Goal: Task Accomplishment & Management: Use online tool/utility

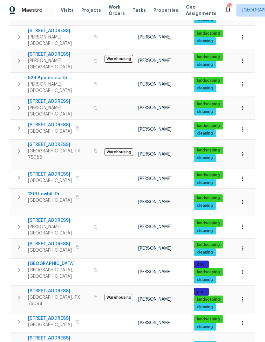
scroll to position [158, 0]
click at [45, 261] on span "[GEOGRAPHIC_DATA]" at bounding box center [59, 264] width 62 height 6
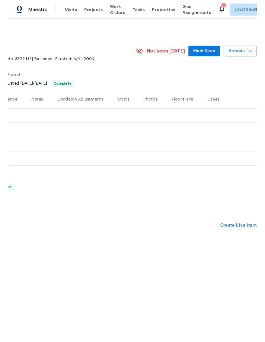
scroll to position [0, 94]
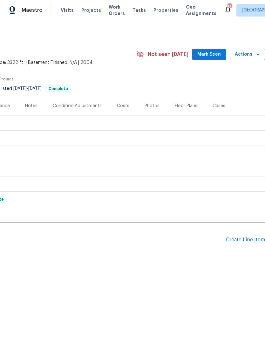
click at [253, 239] on div "Create Line Item" at bounding box center [245, 240] width 39 height 6
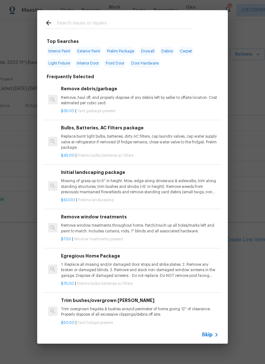
click at [128, 20] on input "text" at bounding box center [124, 24] width 135 height 10
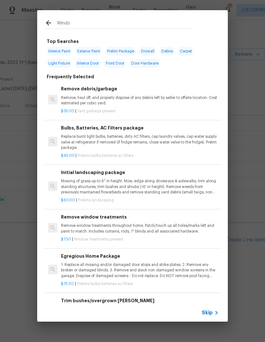
type input "Window"
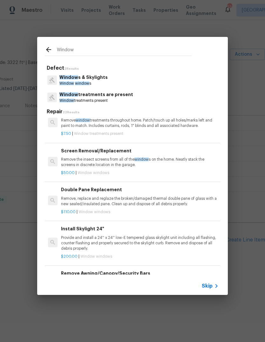
scroll to position [191, 0]
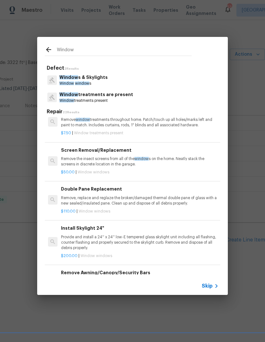
click at [145, 162] on p "Remove the insect screens from all of the window s on the home. Neatly stack th…" at bounding box center [140, 161] width 158 height 11
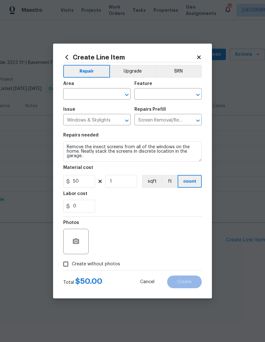
click at [103, 91] on input "text" at bounding box center [88, 95] width 50 height 10
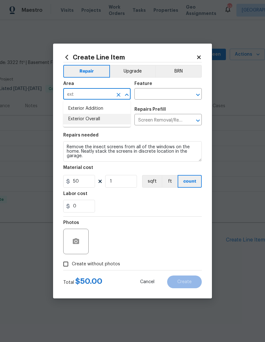
click at [103, 118] on li "Exterior Overall" at bounding box center [96, 119] width 67 height 11
type input "Exterior Overall"
click at [158, 93] on input "text" at bounding box center [160, 95] width 50 height 10
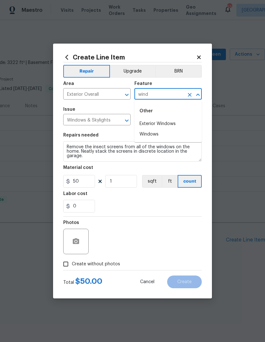
click at [172, 125] on li "Exterior Windows" at bounding box center [168, 124] width 67 height 11
type input "Exterior Windows"
click at [143, 206] on div "0" at bounding box center [132, 206] width 139 height 13
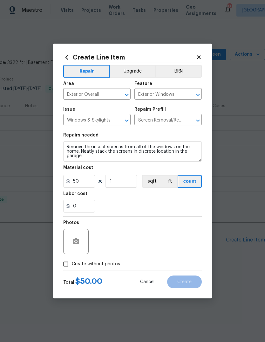
click at [110, 264] on span "Create without photos" at bounding box center [96, 264] width 48 height 7
click at [72, 264] on input "Create without photos" at bounding box center [66, 264] width 12 height 12
checkbox input "true"
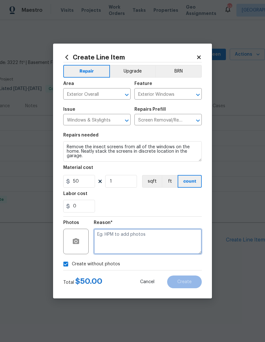
click at [134, 243] on textarea at bounding box center [148, 241] width 108 height 25
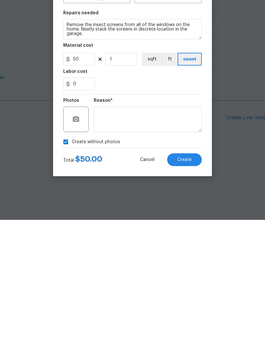
click at [193, 276] on button "Create" at bounding box center [184, 282] width 35 height 13
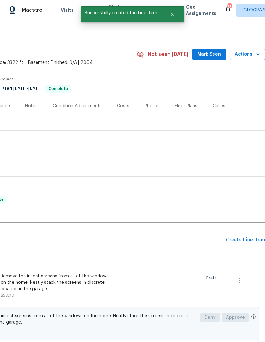
click at [239, 242] on div "Create Line Item" at bounding box center [245, 240] width 39 height 6
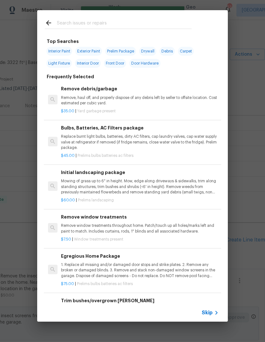
click at [145, 21] on input "text" at bounding box center [124, 24] width 135 height 10
type input "Window"
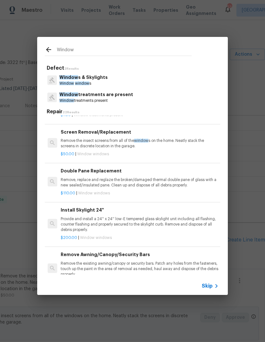
scroll to position [200, 1]
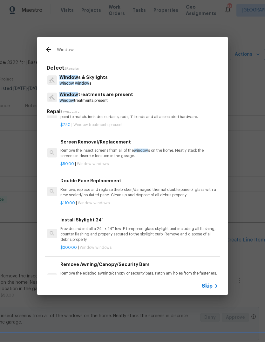
click at [169, 188] on p "Remove, replace and reglaze the broken/damaged thermal double pane of glass wit…" at bounding box center [139, 192] width 158 height 11
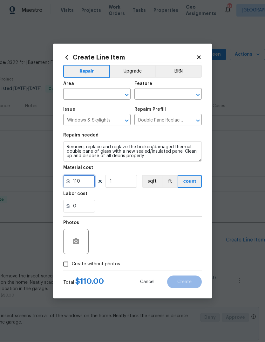
click at [91, 181] on input "110" at bounding box center [79, 181] width 32 height 13
type input "225"
click at [103, 91] on input "text" at bounding box center [88, 95] width 50 height 10
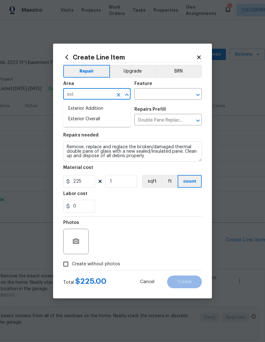
click at [101, 119] on li "Exterior Overall" at bounding box center [96, 119] width 67 height 11
type input "Exterior Overall"
click at [168, 94] on input "text" at bounding box center [160, 95] width 50 height 10
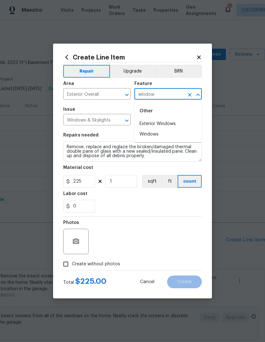
click at [167, 123] on li "Exterior Windows" at bounding box center [168, 124] width 67 height 11
type input "Exterior Windows"
click at [121, 184] on input "1" at bounding box center [121, 181] width 32 height 13
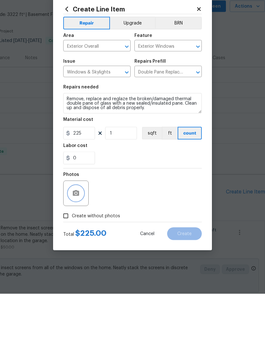
click at [75, 238] on icon "button" at bounding box center [76, 242] width 8 height 8
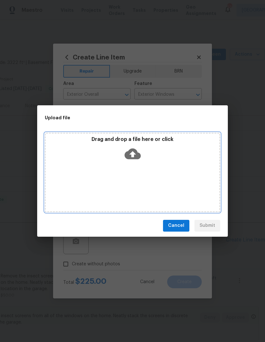
click at [135, 153] on icon at bounding box center [133, 154] width 16 height 16
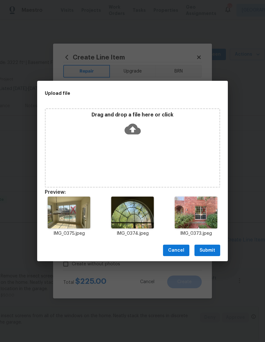
click at [211, 248] on span "Submit" at bounding box center [208, 251] width 16 height 8
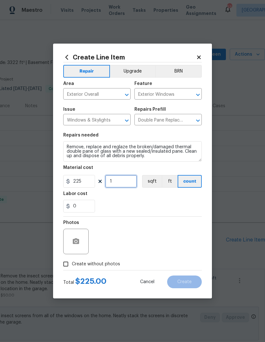
click at [126, 180] on input "1" at bounding box center [121, 181] width 32 height 13
type input "4"
click at [151, 199] on div "Labor cost" at bounding box center [132, 196] width 139 height 8
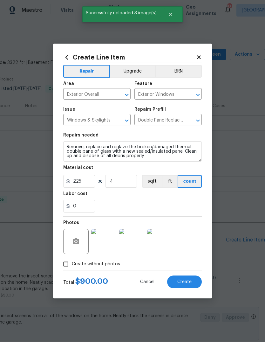
click at [195, 283] on button "Create" at bounding box center [184, 282] width 35 height 13
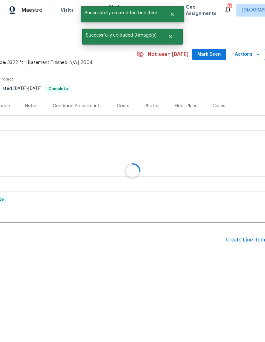
scroll to position [0, 0]
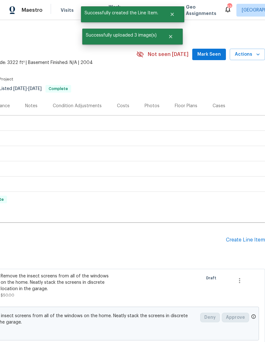
click at [239, 238] on div "Create Line Item" at bounding box center [245, 240] width 39 height 6
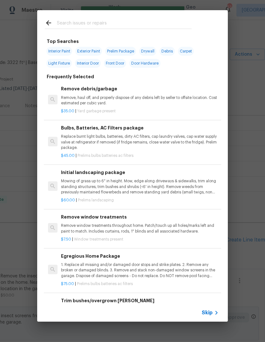
click at [137, 13] on div at bounding box center [118, 22] width 162 height 25
click at [122, 20] on input "text" at bounding box center [124, 24] width 135 height 10
type input "Land"
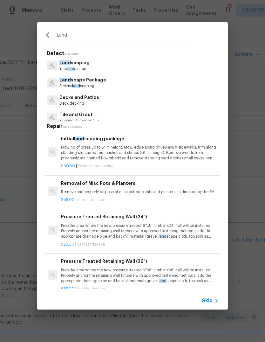
click at [99, 81] on p "Land scape Package" at bounding box center [83, 80] width 47 height 7
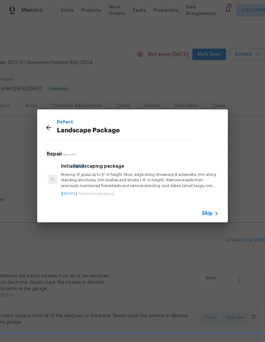
click at [148, 181] on p "Mowing of grass up to 6" in height. Mow, edge along driveways & sidewalks, trim…" at bounding box center [140, 180] width 158 height 16
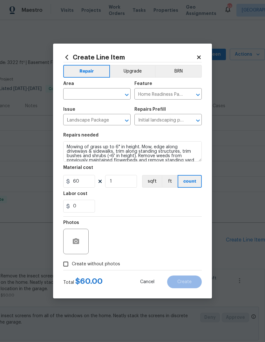
click at [99, 92] on input "text" at bounding box center [88, 95] width 50 height 10
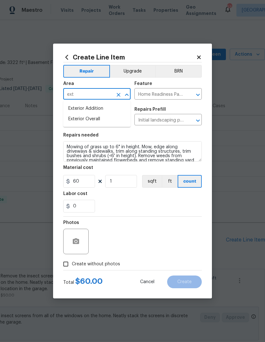
click at [103, 118] on li "Exterior Overall" at bounding box center [96, 119] width 67 height 11
type input "Exterior Overall"
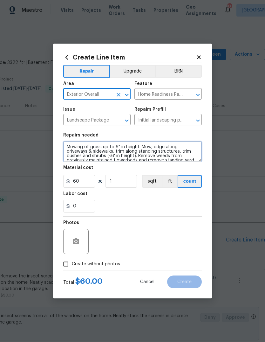
click at [66, 146] on textarea "Mowing of grass up to 6" in height. Mow, edge along driveways & sidewalks, trim…" at bounding box center [132, 151] width 139 height 20
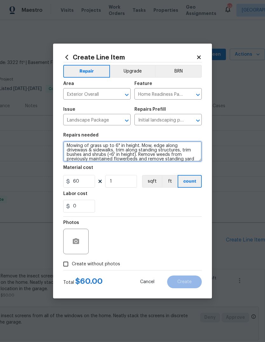
click at [83, 142] on textarea "Mowing of grass up to 6" in height. Mow, edge along driveways & sidewalks, trim…" at bounding box center [132, 151] width 139 height 20
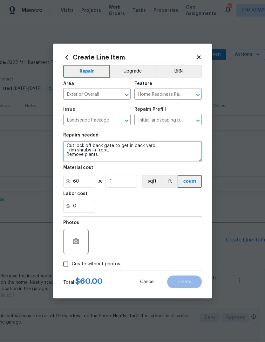
click at [84, 155] on textarea "Cut lock off back gate to get in back yard Trim shrubs in front. Remove plants …" at bounding box center [132, 151] width 139 height 20
click at [134, 157] on textarea "Cut lock off back gate to get in back yard Trim shrubs in front. Remove overgro…" at bounding box center [132, 151] width 139 height 20
type textarea "Cut lock off back gate to get in back yard Trim shrubs in front. Remove overgro…"
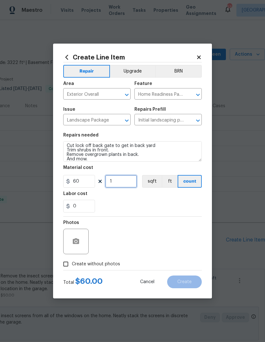
click at [125, 186] on input "1" at bounding box center [121, 181] width 32 height 13
type input "5"
click at [170, 209] on div "0" at bounding box center [132, 206] width 139 height 13
click at [76, 244] on icon "button" at bounding box center [76, 241] width 6 height 6
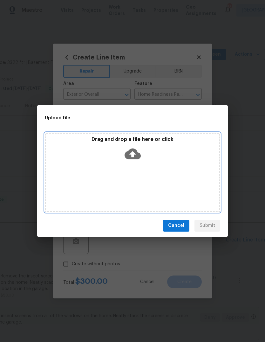
click at [135, 155] on icon at bounding box center [133, 153] width 16 height 11
